Goal: Information Seeking & Learning: Learn about a topic

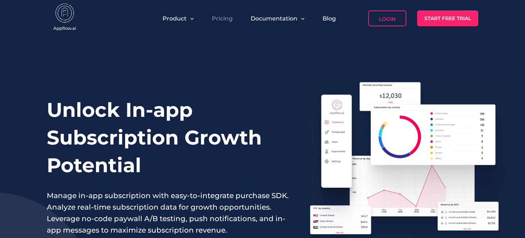
click at [232, 21] on link "Pricing" at bounding box center [222, 18] width 21 height 7
